Goal: Communication & Community: Answer question/provide support

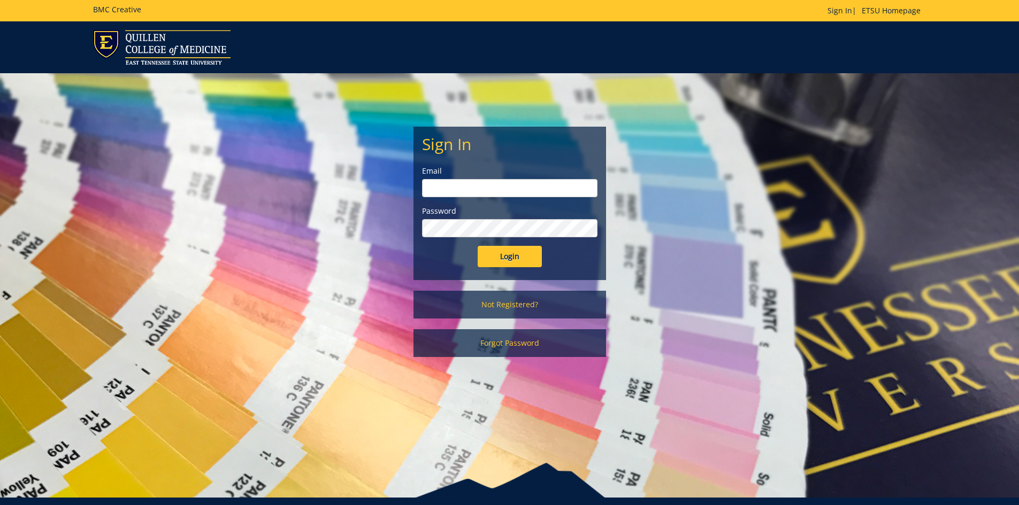
click at [487, 186] on input "email" at bounding box center [509, 188] width 175 height 18
type input "[EMAIL_ADDRESS][DOMAIN_NAME]"
click at [478, 246] on input "Login" at bounding box center [510, 256] width 64 height 21
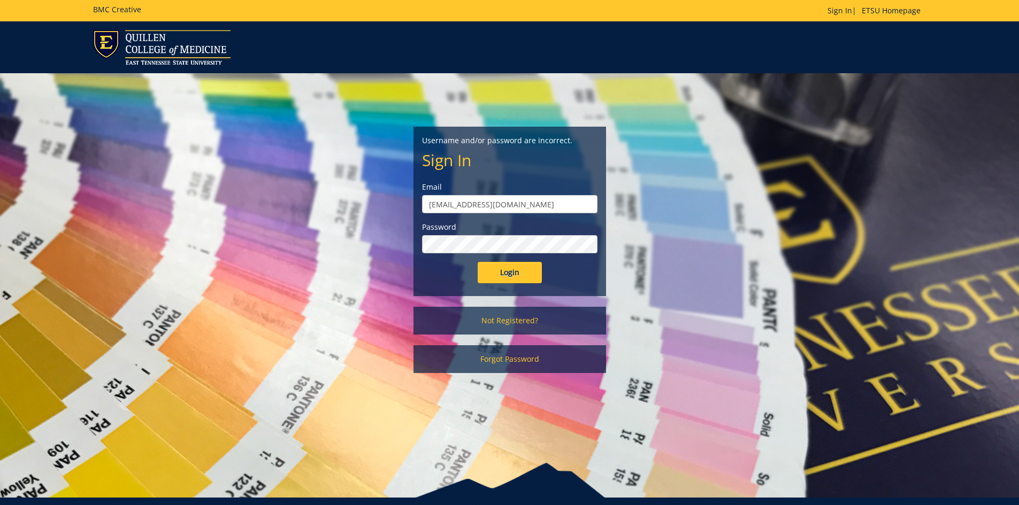
click at [488, 228] on label "Password" at bounding box center [509, 227] width 175 height 11
click at [508, 265] on input "Login" at bounding box center [510, 272] width 64 height 21
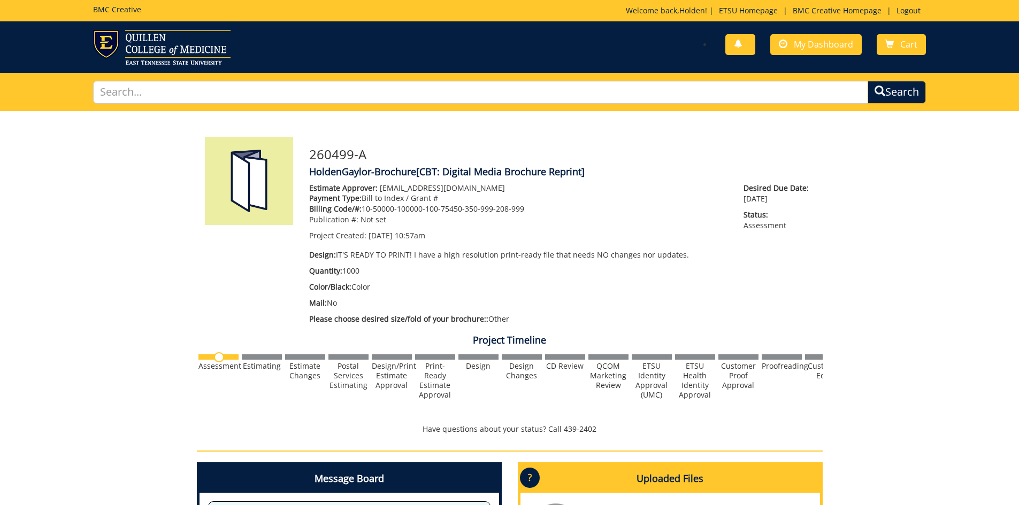
scroll to position [54, 0]
drag, startPoint x: 637, startPoint y: 191, endPoint x: 627, endPoint y: 191, distance: 9.6
click at [637, 191] on p "Estimate Approver: [PERSON_NAME][EMAIL_ADDRESS][DOMAIN_NAME]" at bounding box center [518, 188] width 419 height 11
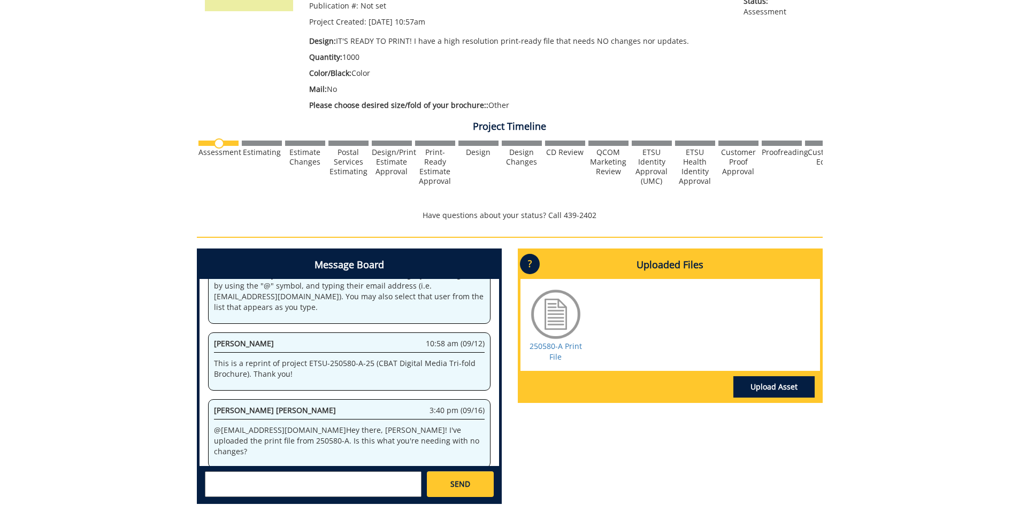
scroll to position [267, 0]
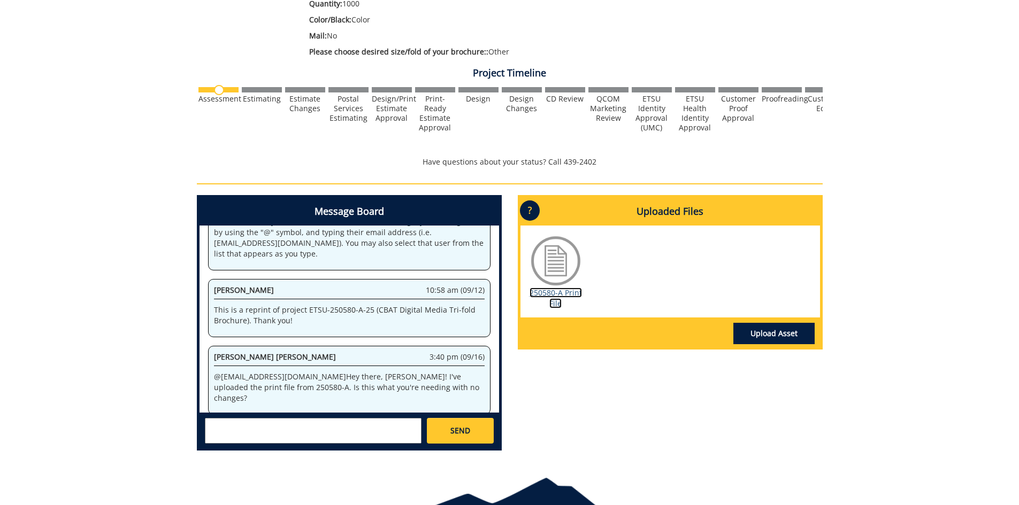
click at [550, 299] on link "250580-A Print File" at bounding box center [556, 298] width 52 height 21
click at [322, 421] on textarea at bounding box center [313, 431] width 217 height 26
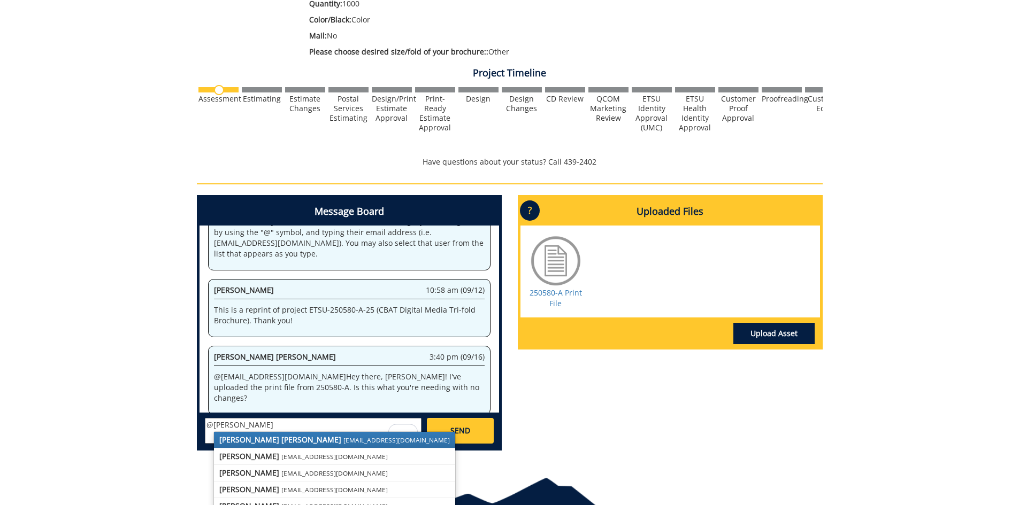
click at [343, 440] on small "[EMAIL_ADDRESS][DOMAIN_NAME]" at bounding box center [396, 440] width 106 height 9
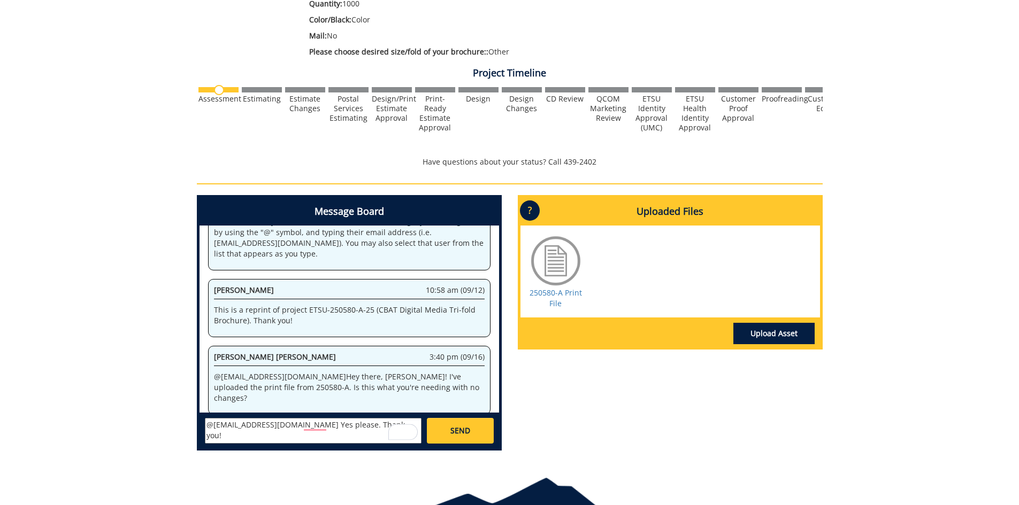
click at [320, 427] on textarea "@[EMAIL_ADDRESS][DOMAIN_NAME] Yes please. Thank you!" at bounding box center [313, 431] width 217 height 26
type textarea "@[EMAIL_ADDRESS][DOMAIN_NAME] Yes, please. Thank you!"
click at [469, 424] on link "SEND" at bounding box center [460, 431] width 66 height 26
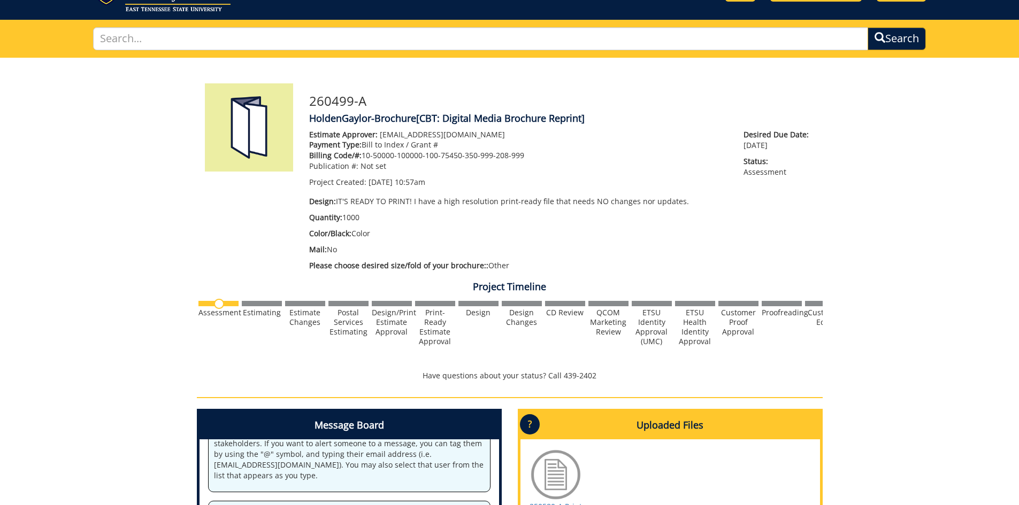
scroll to position [0, 0]
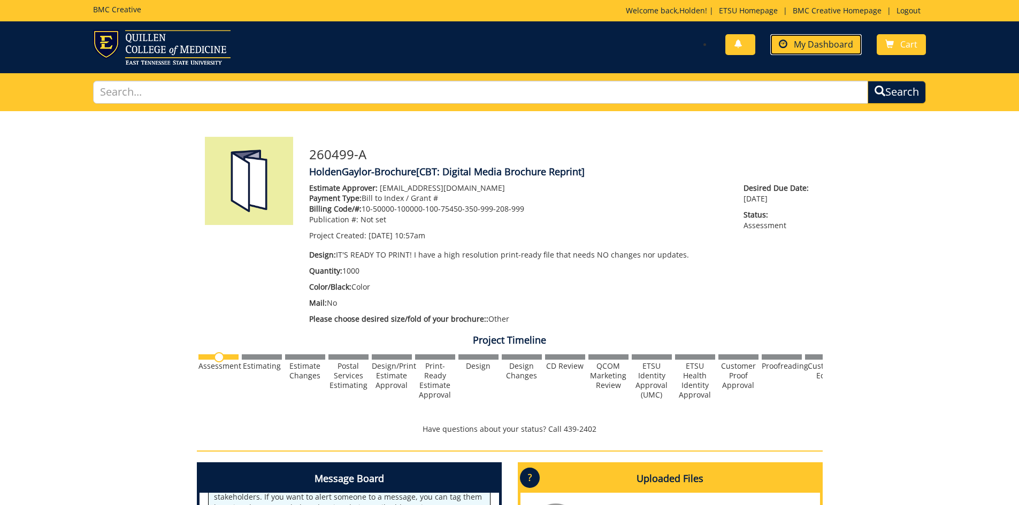
click at [809, 50] on link "My Dashboard" at bounding box center [815, 44] width 91 height 21
